Goal: Task Accomplishment & Management: Manage account settings

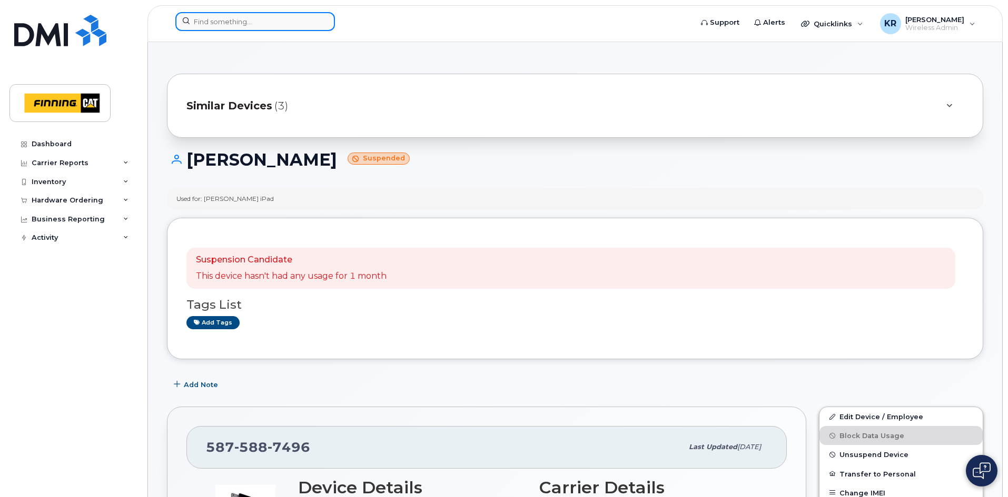
click at [243, 25] on input at bounding box center [255, 21] width 160 height 19
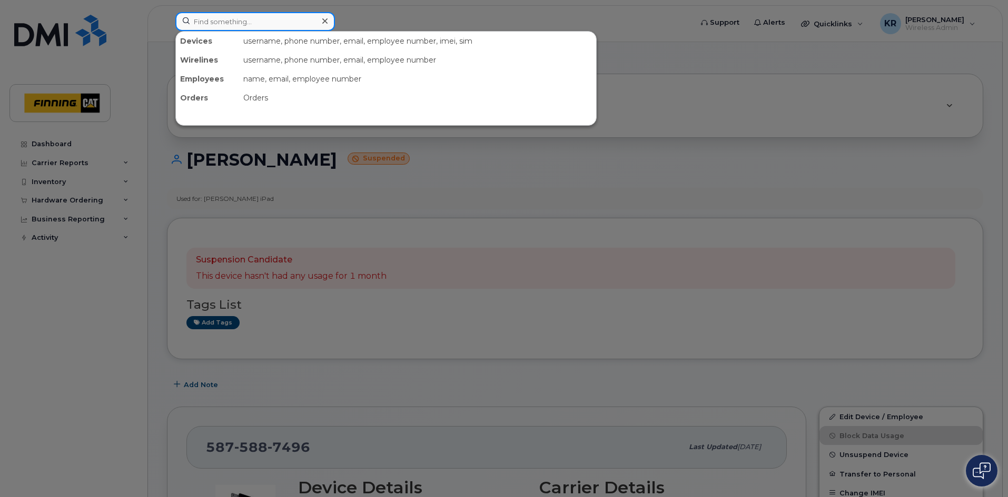
paste input "8912230102351114784"
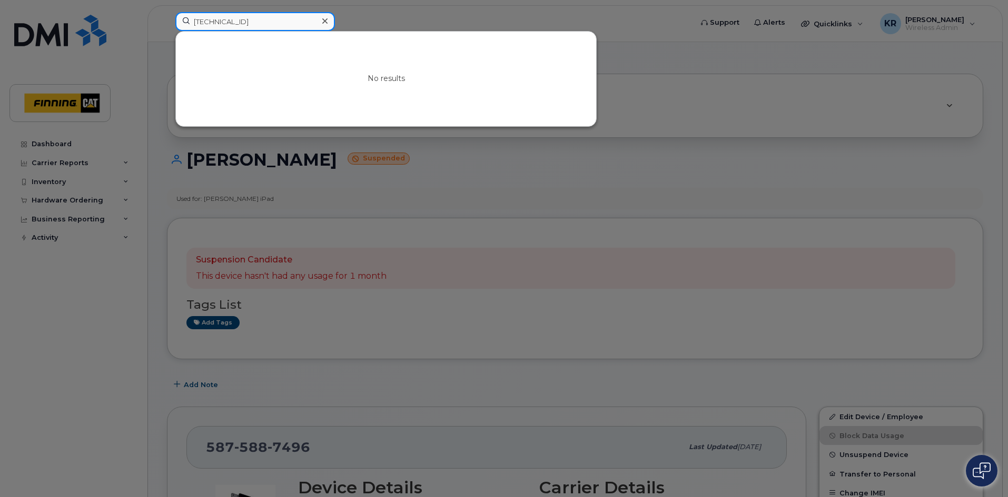
click at [297, 20] on input "8912230102351114784" at bounding box center [255, 21] width 160 height 19
drag, startPoint x: 297, startPoint y: 20, endPoint x: 150, endPoint y: 16, distance: 148.0
click at [167, 16] on div "8912230102351114784 No results" at bounding box center [430, 23] width 526 height 23
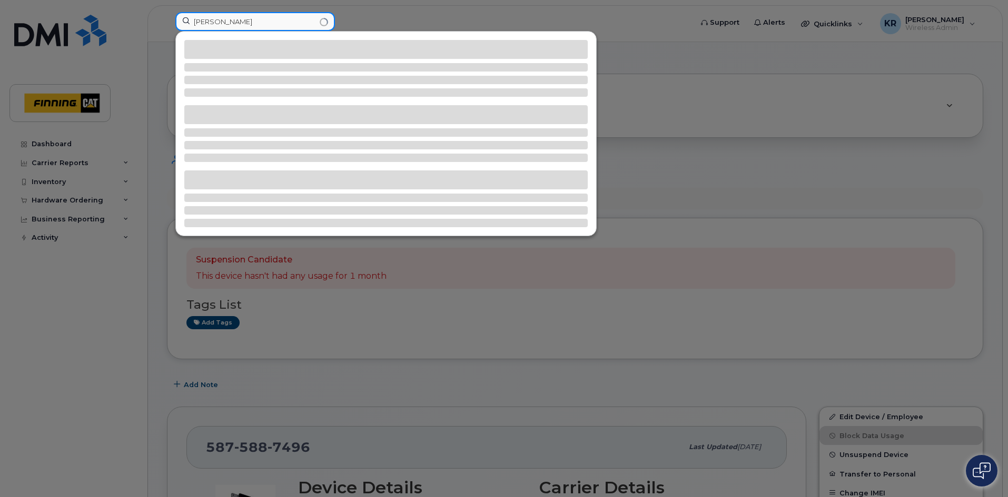
type input "daniel lok"
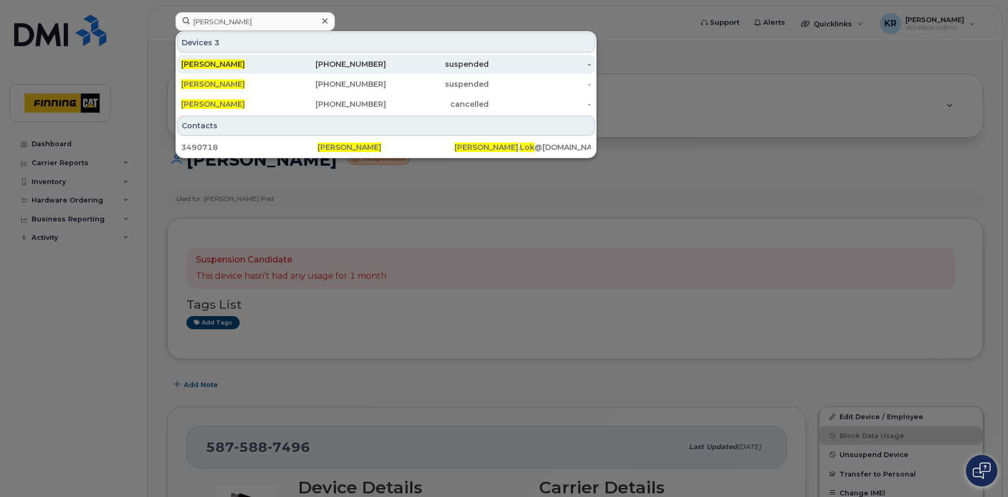
click at [345, 66] on div "587-598-9754" at bounding box center [335, 64] width 103 height 11
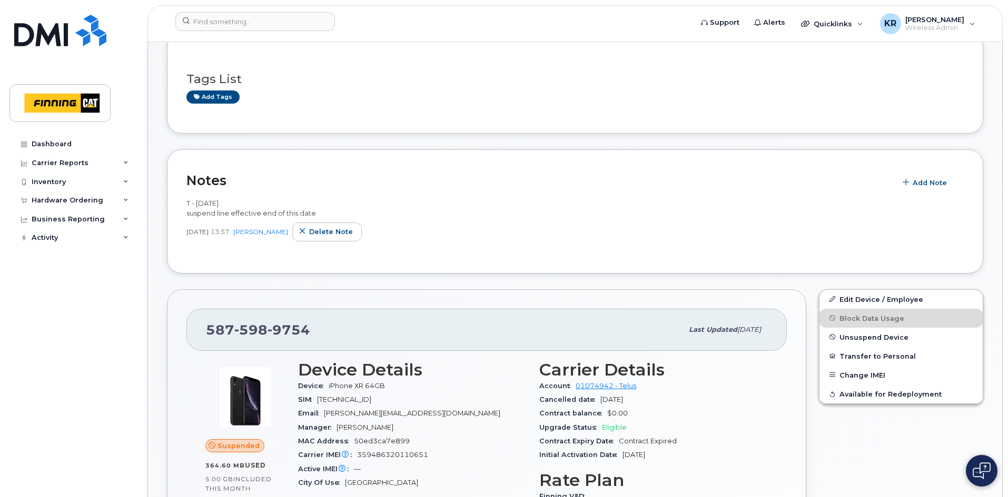
scroll to position [158, 0]
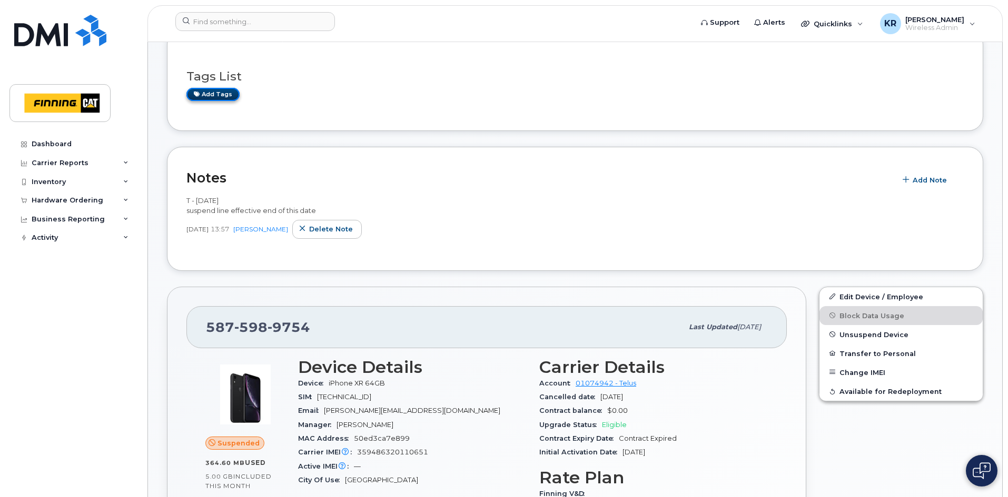
click at [209, 92] on link "Add tags" at bounding box center [212, 94] width 53 height 13
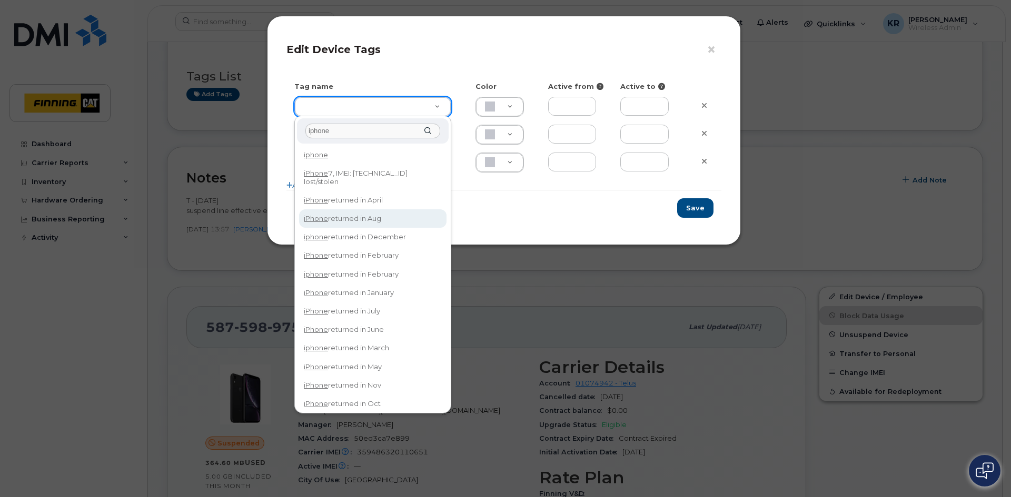
type input "iphone"
type input "iPhone returned in Aug"
type input "DFD3EE"
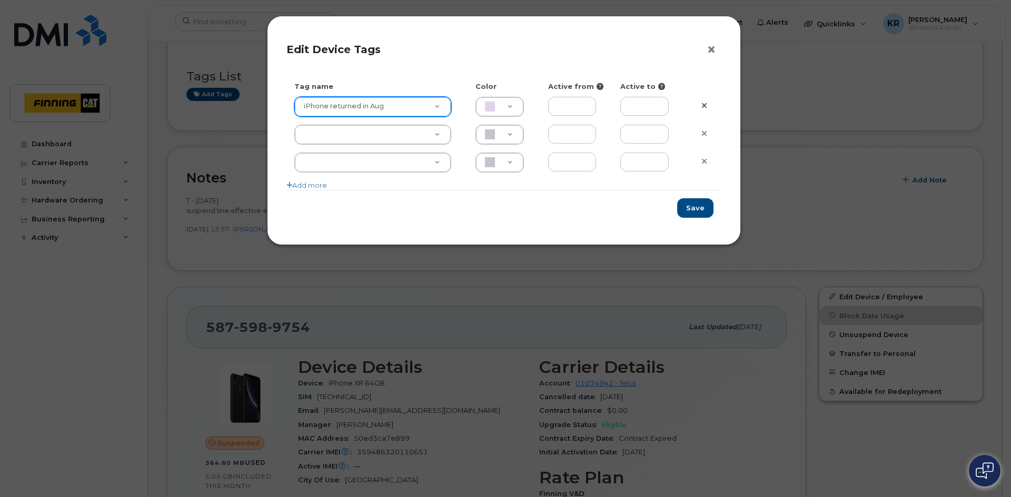
drag, startPoint x: 711, startPoint y: 48, endPoint x: 698, endPoint y: 68, distance: 23.5
click at [711, 48] on button "×" at bounding box center [713, 50] width 15 height 16
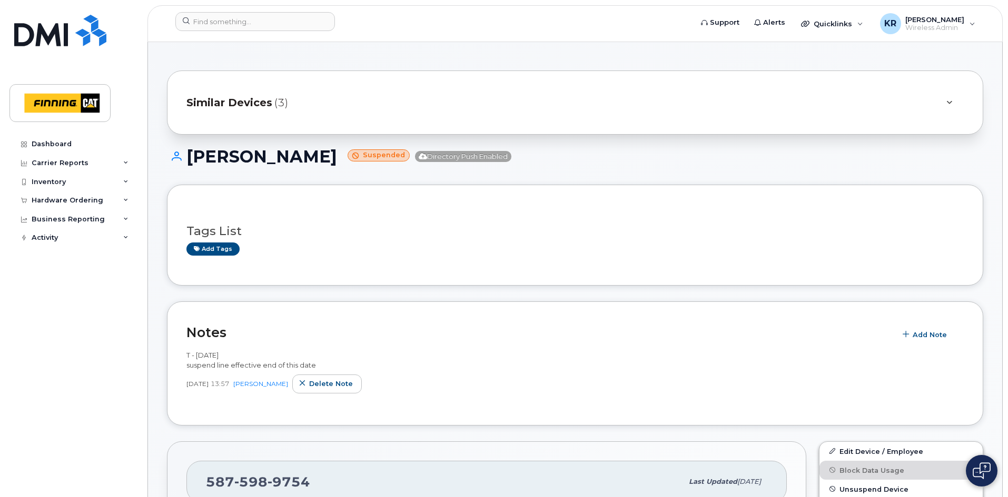
scroll to position [0, 0]
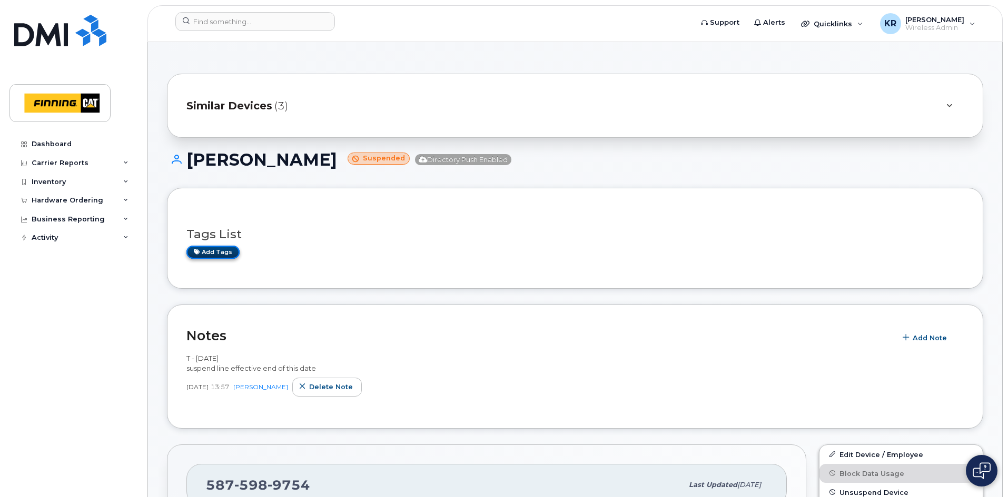
click at [222, 249] on link "Add tags" at bounding box center [212, 252] width 53 height 13
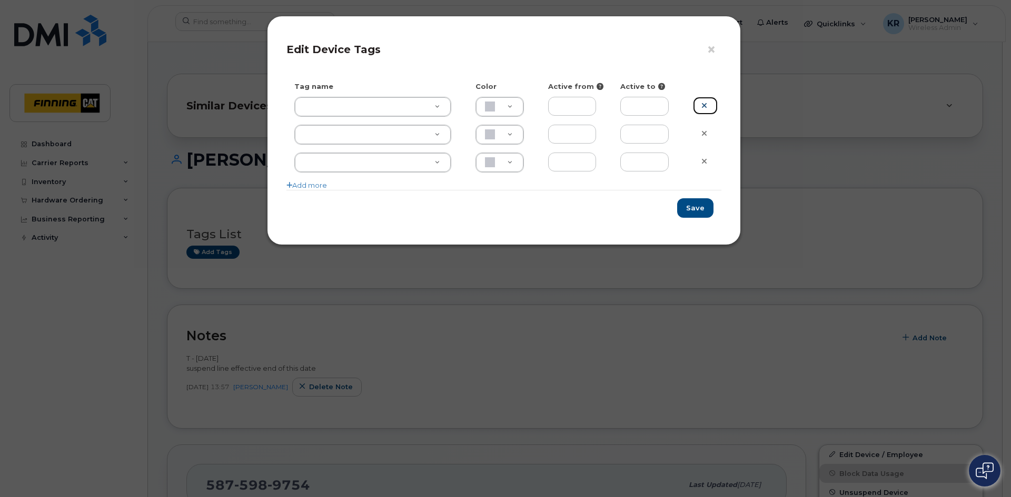
click at [705, 102] on icon at bounding box center [704, 106] width 6 height 8
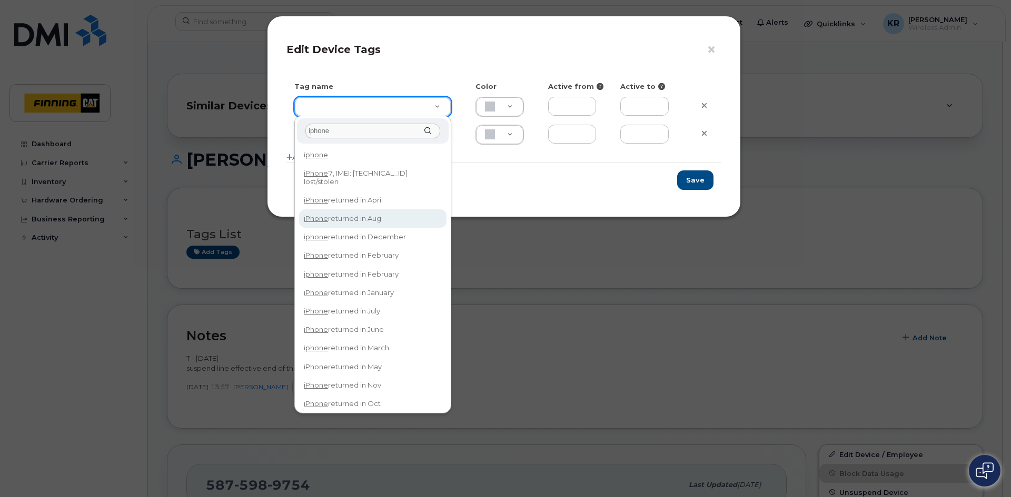
type input "iphone"
type input "iPhone returned in Aug"
type input "DFD3EE"
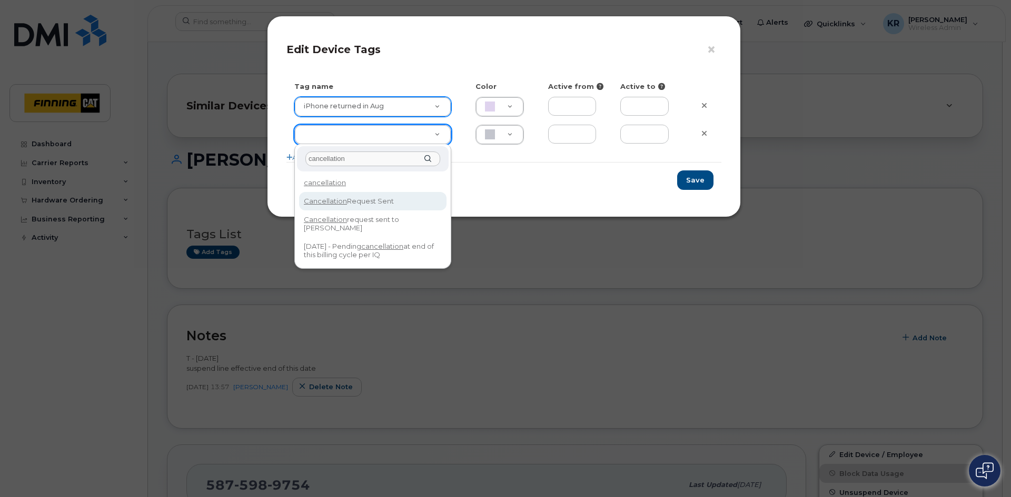
type input "cancellation"
type input "Cancellation Request Sent"
type input "FDDCC5"
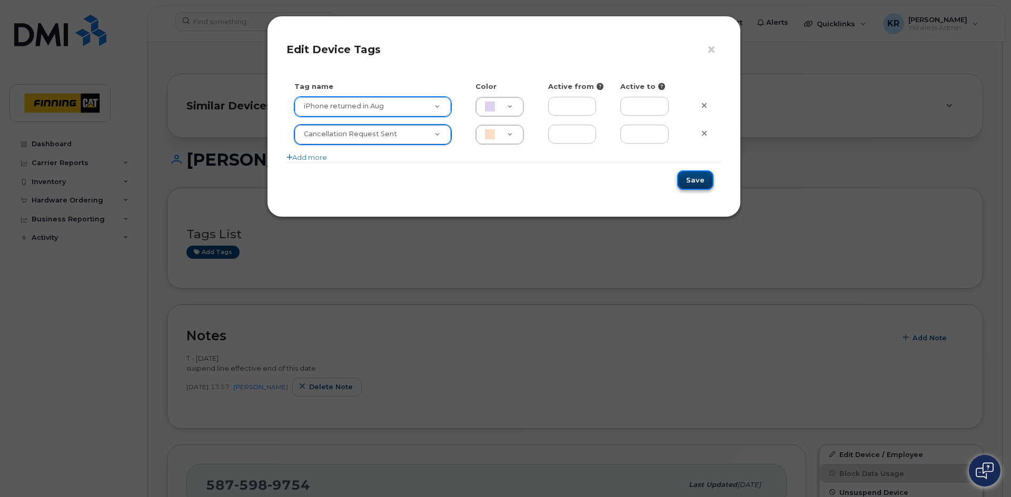
click at [703, 181] on button "Save" at bounding box center [695, 180] width 36 height 19
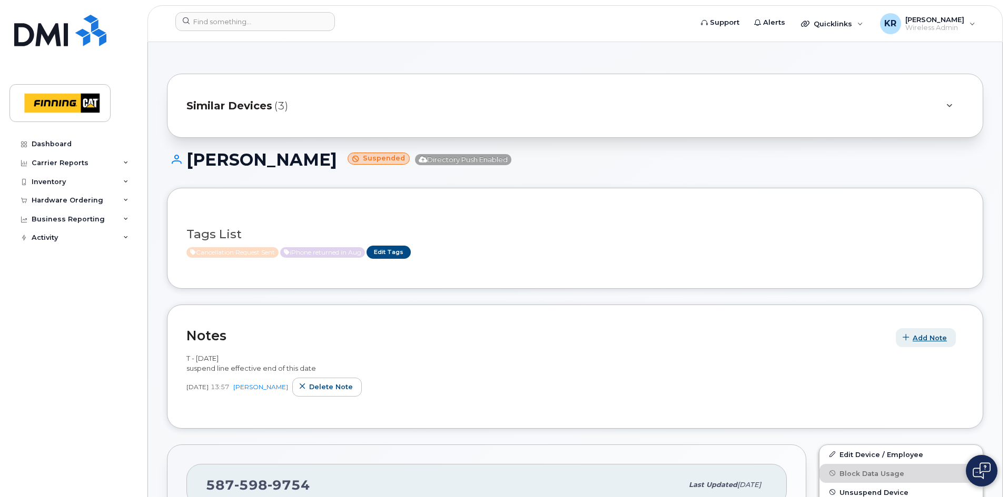
click at [919, 336] on span "Add Note" at bounding box center [929, 338] width 34 height 10
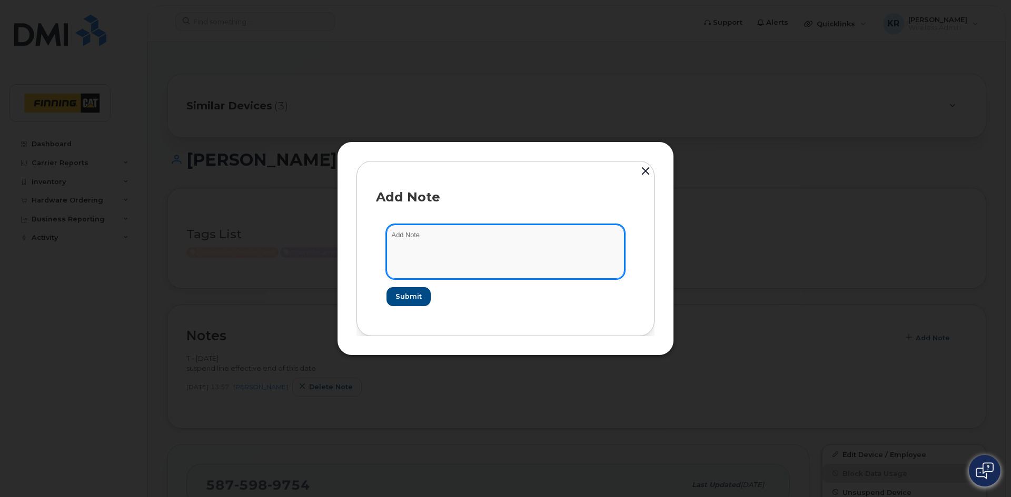
click at [439, 226] on textarea at bounding box center [505, 252] width 238 height 54
type textarea "Cancellation request sent through [DATE]"
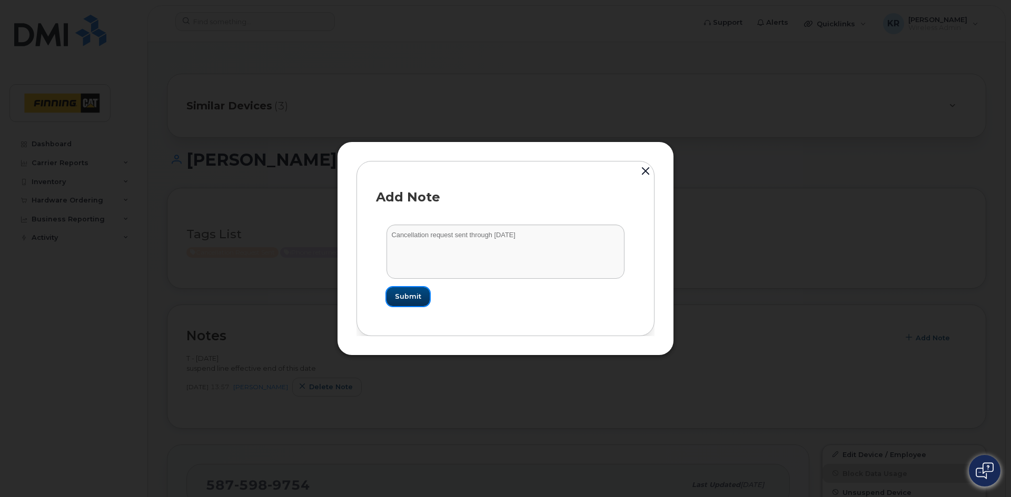
click at [403, 298] on span "Submit" at bounding box center [408, 297] width 26 height 10
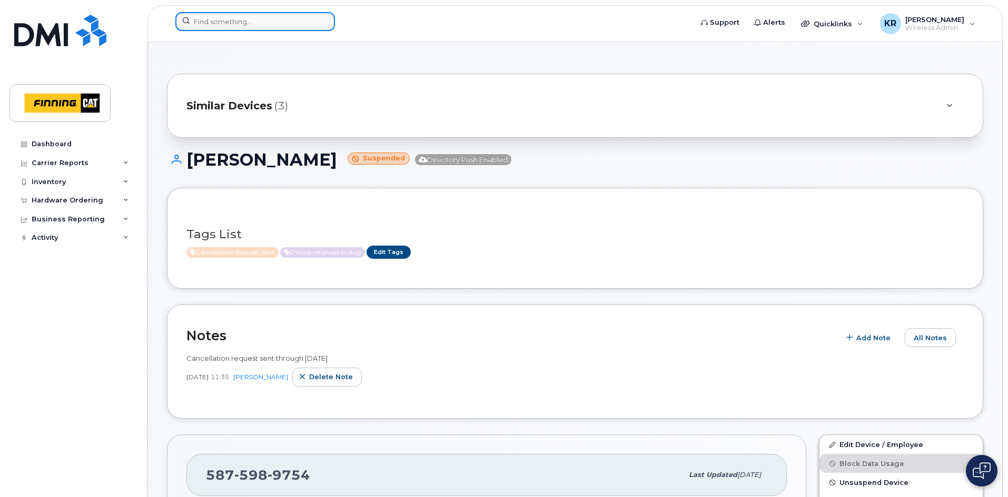
click at [220, 24] on input at bounding box center [255, 21] width 160 height 19
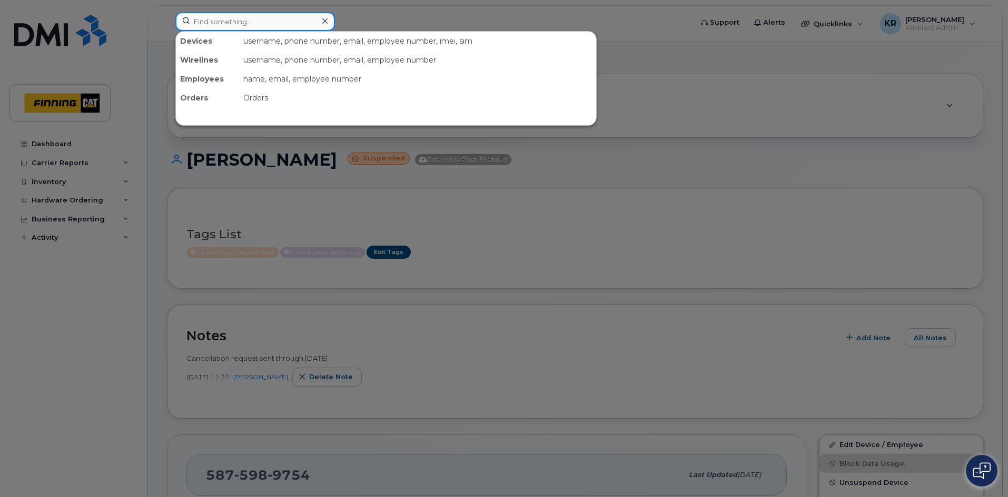
paste input "[PERSON_NAME] [PERSON_NAME]"
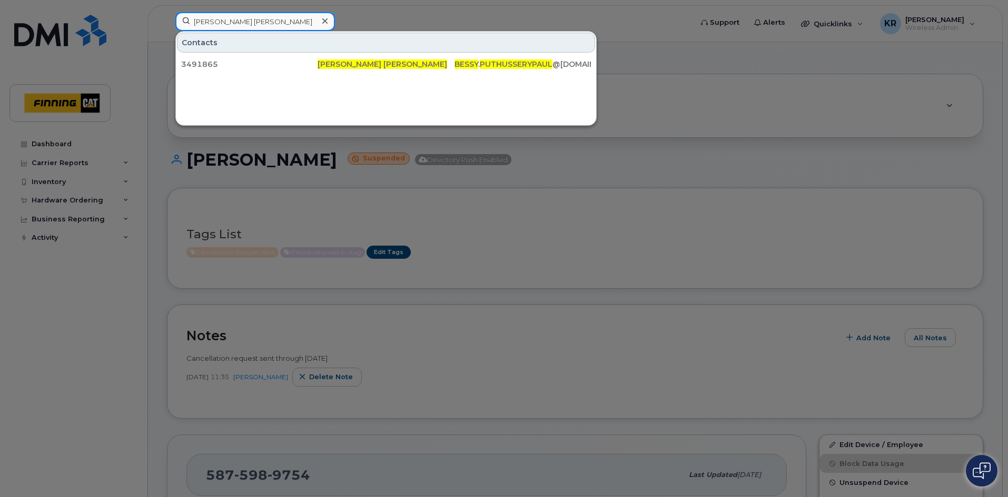
click at [287, 22] on input "[PERSON_NAME] [PERSON_NAME]" at bounding box center [255, 21] width 160 height 19
drag, startPoint x: 287, startPoint y: 22, endPoint x: 227, endPoint y: 23, distance: 60.0
click at [227, 23] on input "[PERSON_NAME] [PERSON_NAME]" at bounding box center [255, 21] width 160 height 19
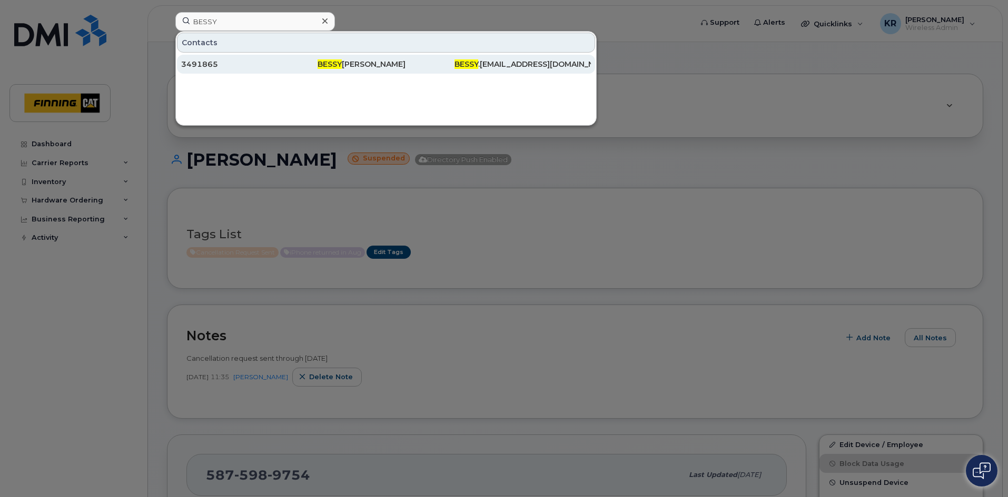
click at [374, 63] on div "[PERSON_NAME] [PERSON_NAME]" at bounding box center [385, 64] width 136 height 11
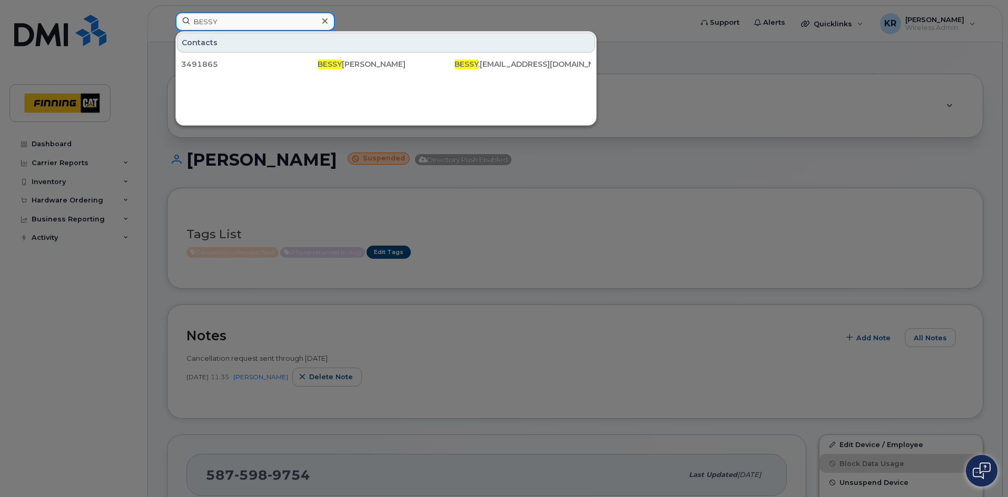
click at [227, 20] on input "BESSY" at bounding box center [255, 21] width 160 height 19
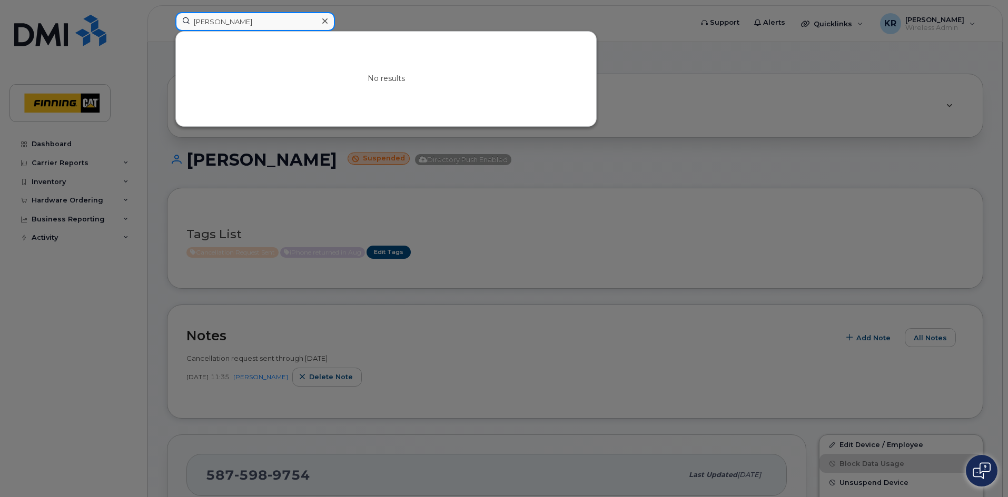
click at [229, 23] on input "[PERSON_NAME]" at bounding box center [255, 21] width 160 height 19
drag, startPoint x: 198, startPoint y: 22, endPoint x: 126, endPoint y: 24, distance: 72.1
click at [167, 24] on div "[PERSON_NAME] No results" at bounding box center [430, 23] width 526 height 23
paste input "[PERSON_NAME]"
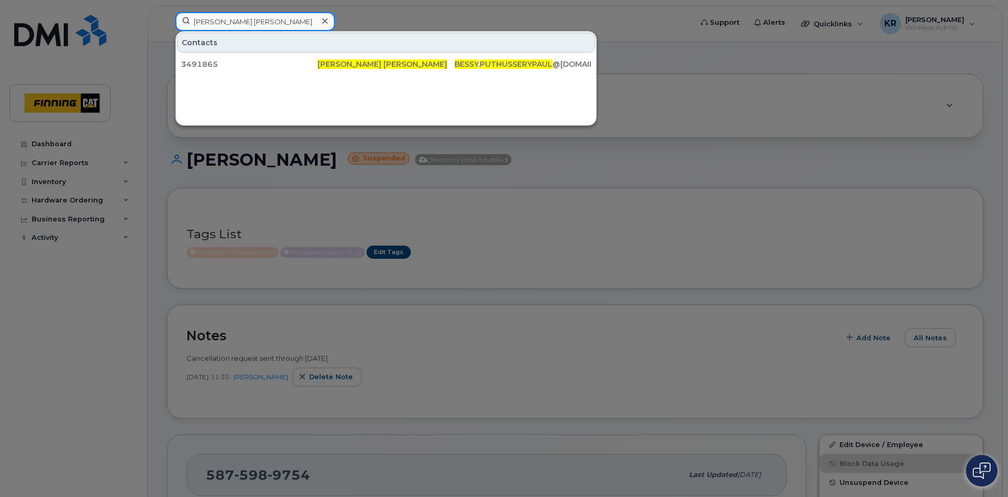
type input "[PERSON_NAME] [PERSON_NAME]"
